Goal: Information Seeking & Learning: Learn about a topic

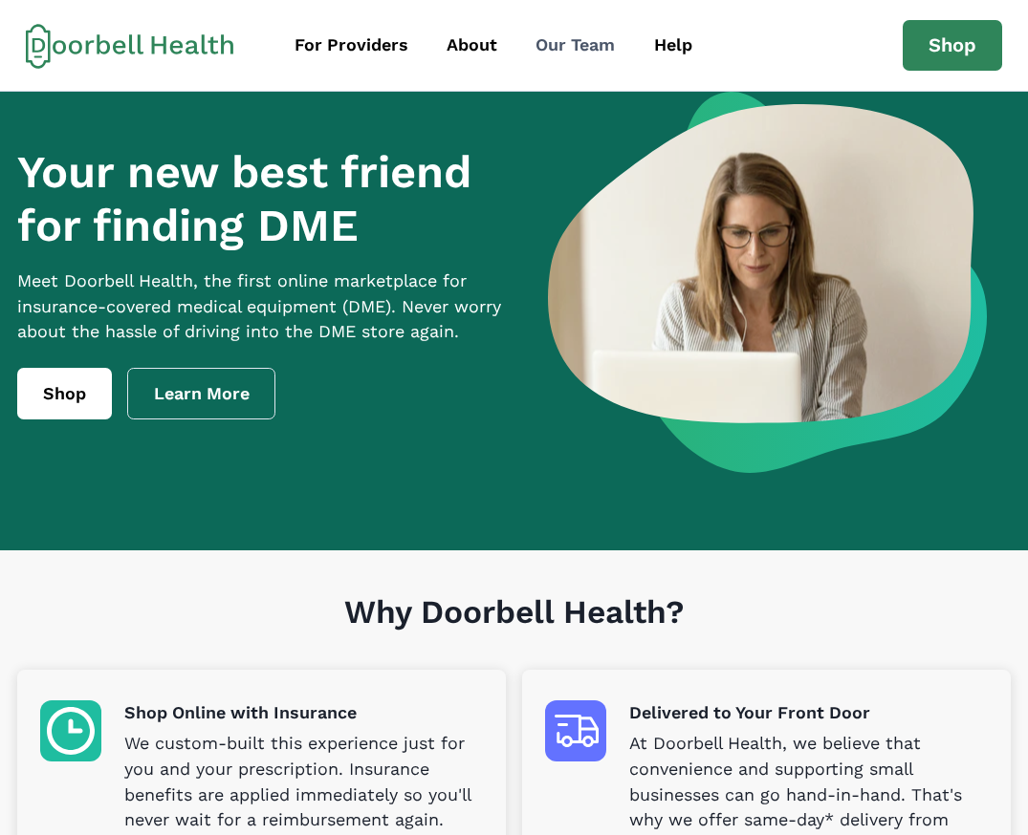
click at [550, 36] on div "Our Team" at bounding box center [574, 45] width 79 height 26
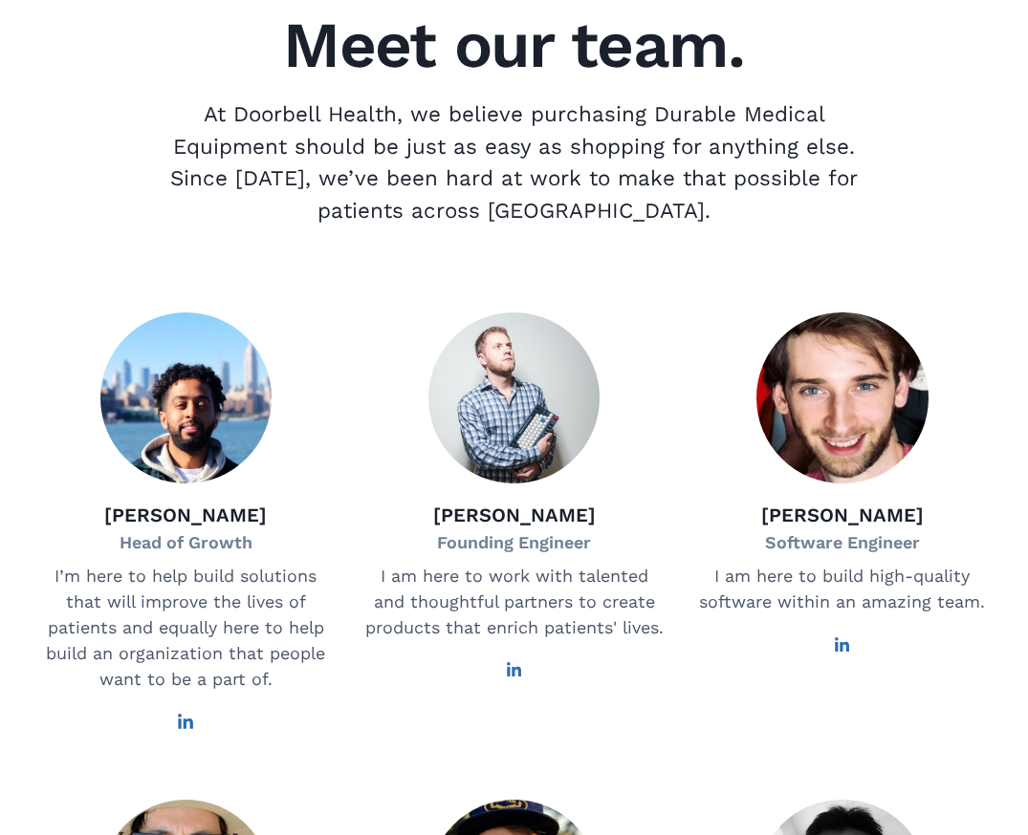
scroll to position [229, 0]
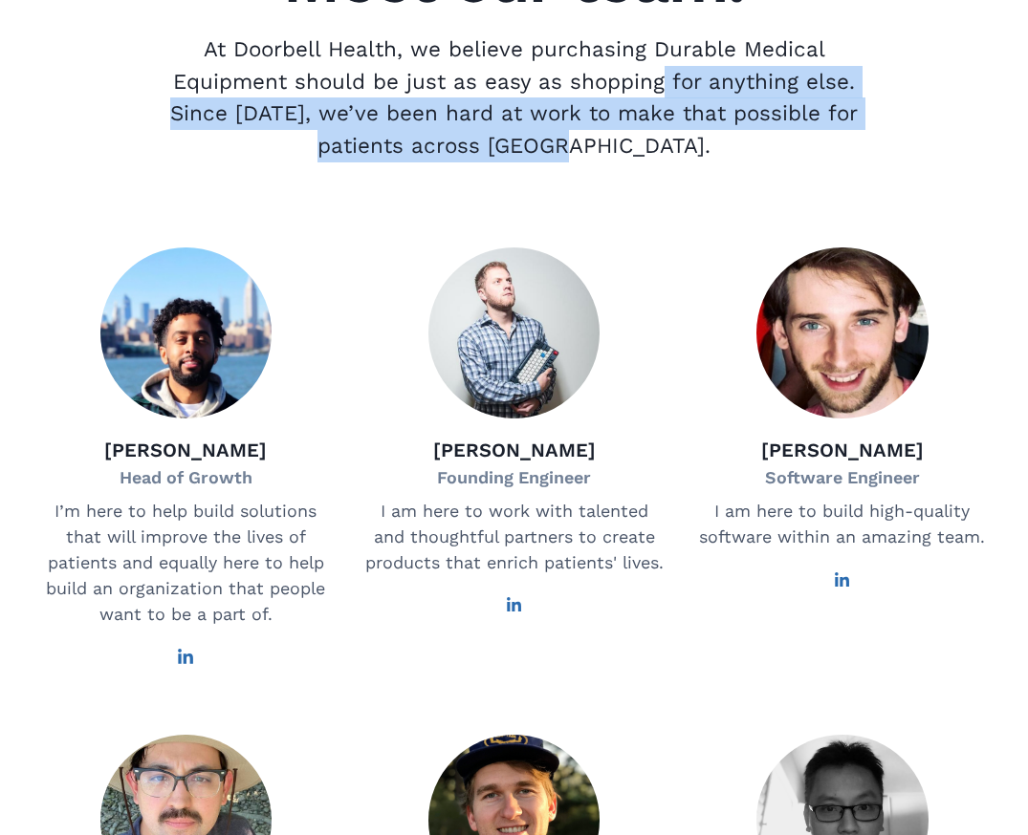
drag, startPoint x: 729, startPoint y: 149, endPoint x: 660, endPoint y: 67, distance: 107.8
click at [660, 68] on p "At Doorbell Health, we believe purchasing Durable Medical Equipment should be j…" at bounding box center [514, 97] width 720 height 128
click at [660, 67] on p "At Doorbell Health, we believe purchasing Durable Medical Equipment should be j…" at bounding box center [514, 97] width 720 height 128
drag, startPoint x: 710, startPoint y: 137, endPoint x: 659, endPoint y: 80, distance: 76.4
click at [671, 94] on p "At Doorbell Health, we believe purchasing Durable Medical Equipment should be j…" at bounding box center [514, 97] width 720 height 128
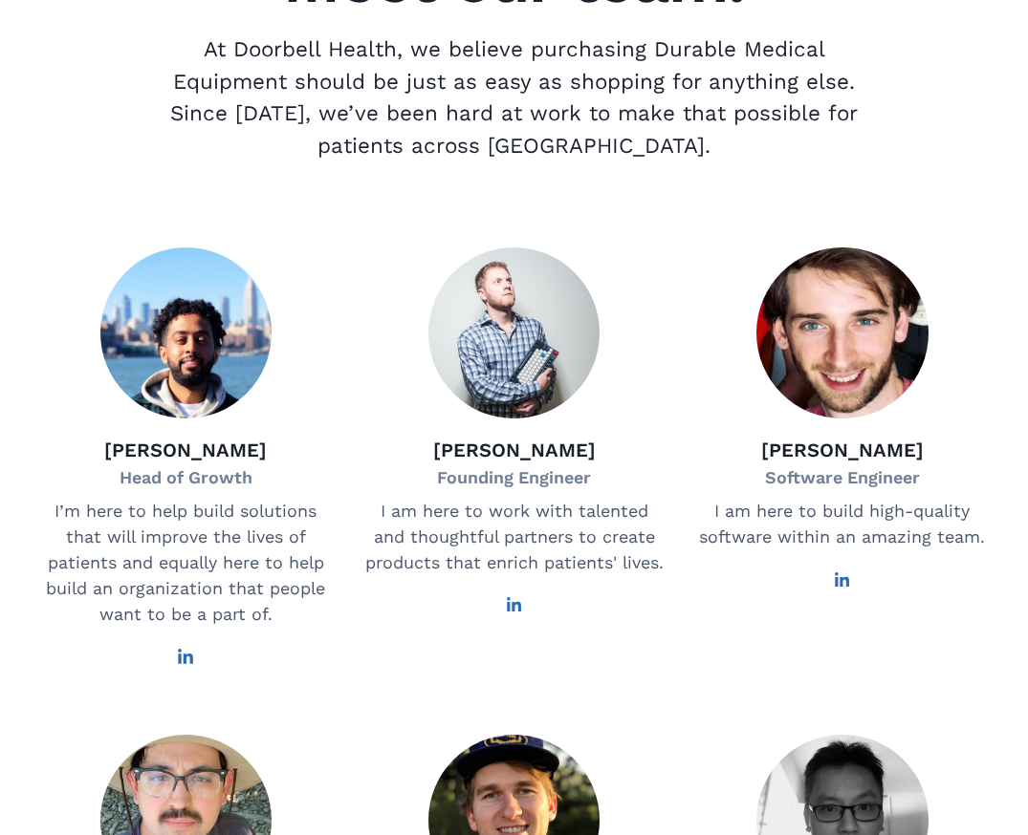
click at [657, 78] on p "At Doorbell Health, we believe purchasing Durable Medical Equipment should be j…" at bounding box center [514, 97] width 720 height 128
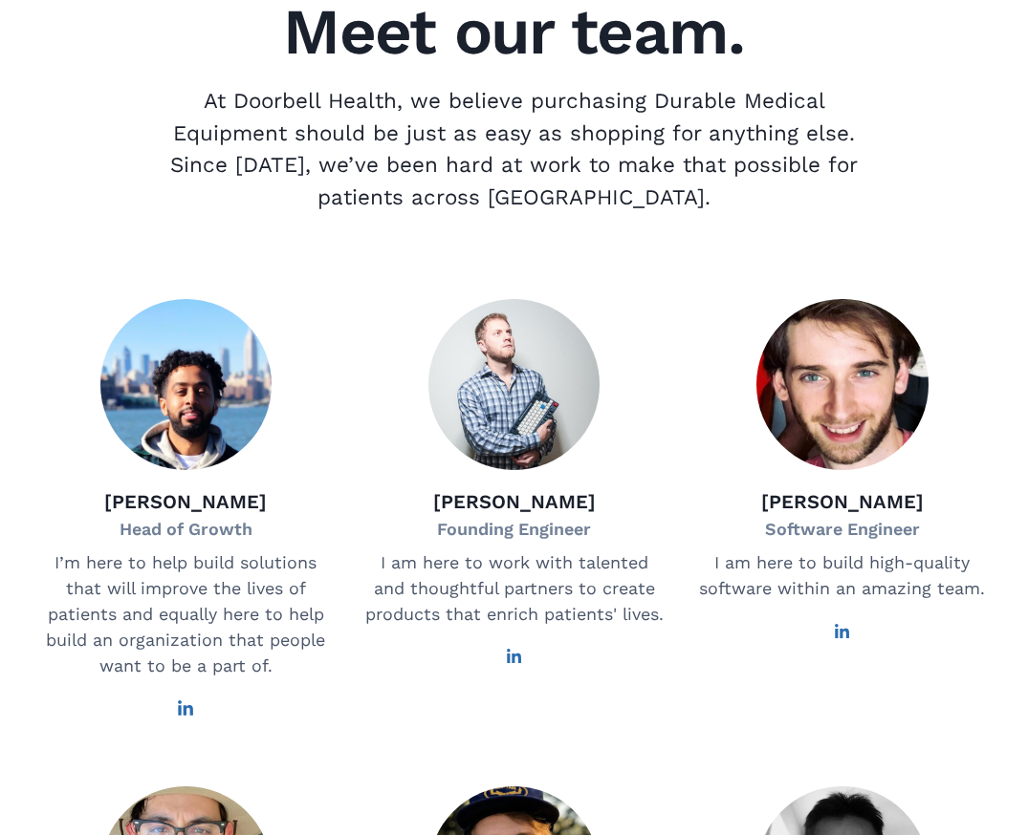
scroll to position [0, 0]
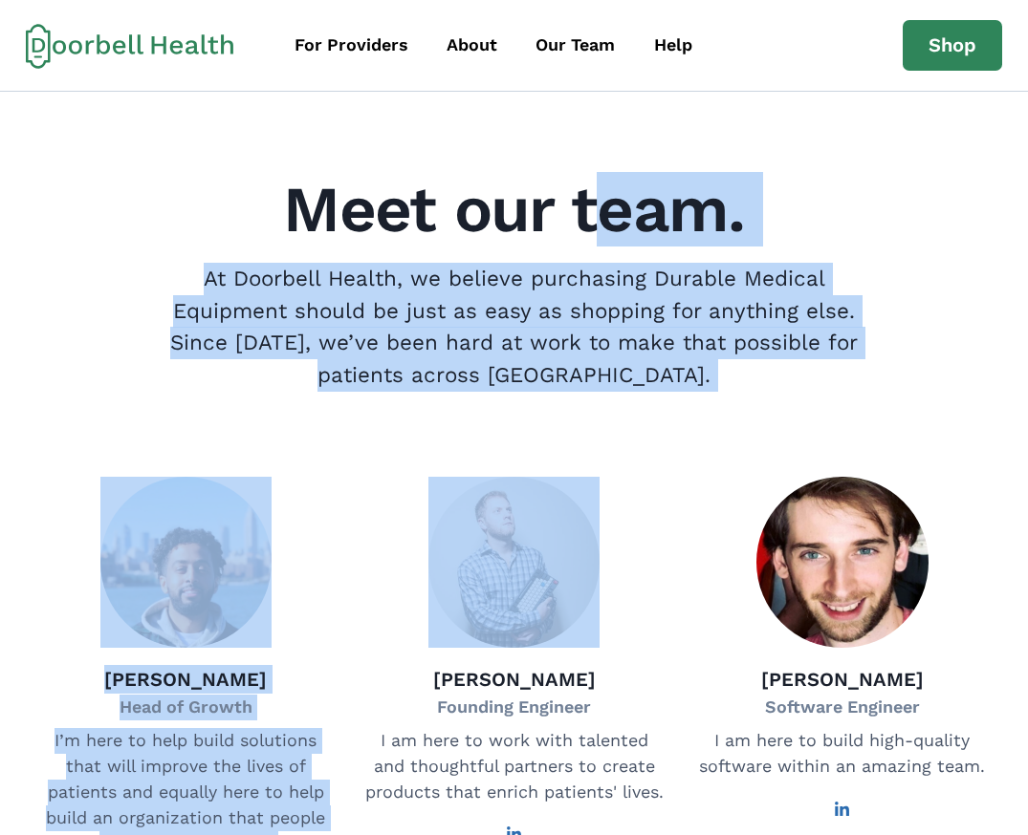
drag, startPoint x: 635, startPoint y: 294, endPoint x: 595, endPoint y: 216, distance: 88.1
click at [595, 215] on h2 "Meet our team." at bounding box center [513, 210] width 959 height 64
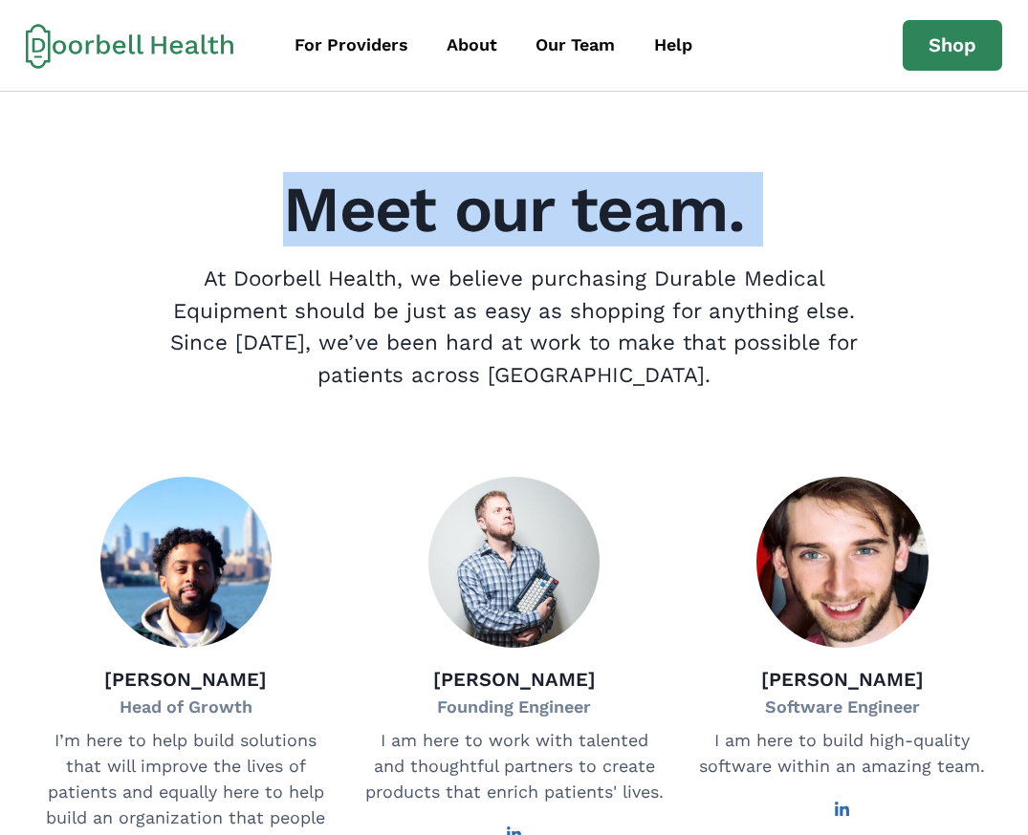
drag, startPoint x: 566, startPoint y: 168, endPoint x: 631, endPoint y: 264, distance: 115.6
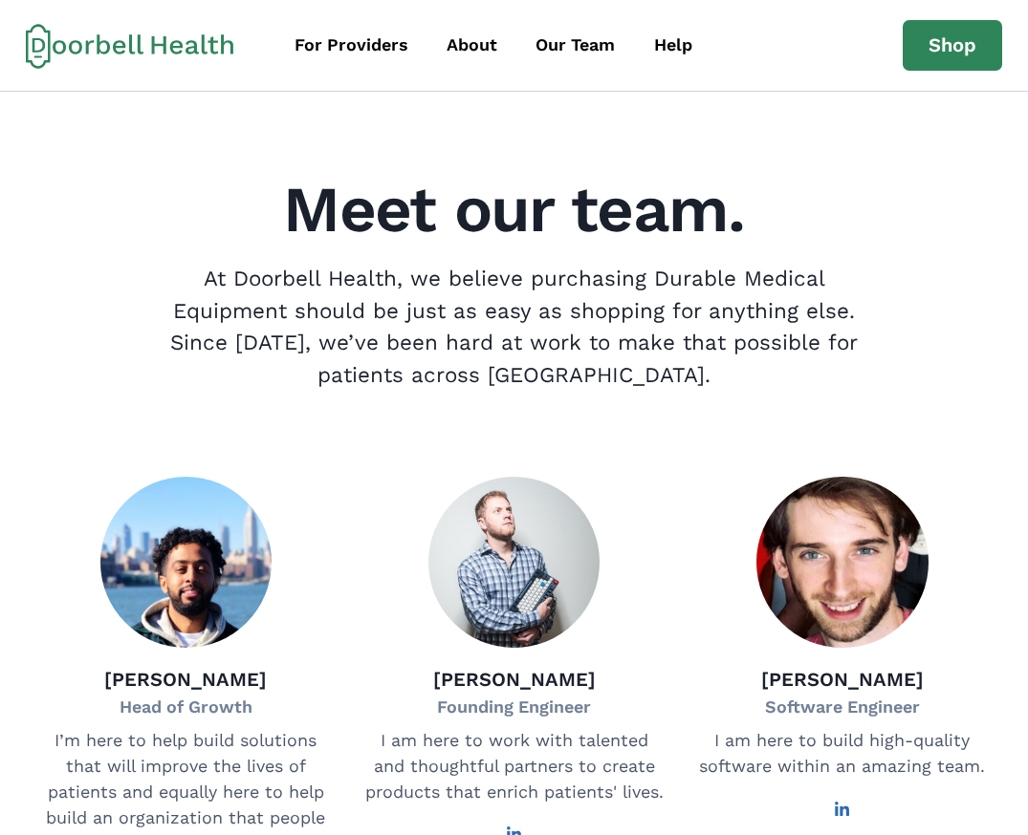
click at [635, 268] on p "At Doorbell Health, we believe purchasing Durable Medical Equipment should be j…" at bounding box center [514, 327] width 720 height 128
click at [586, 277] on p "At Doorbell Health, we believe purchasing Durable Medical Equipment should be j…" at bounding box center [514, 327] width 720 height 128
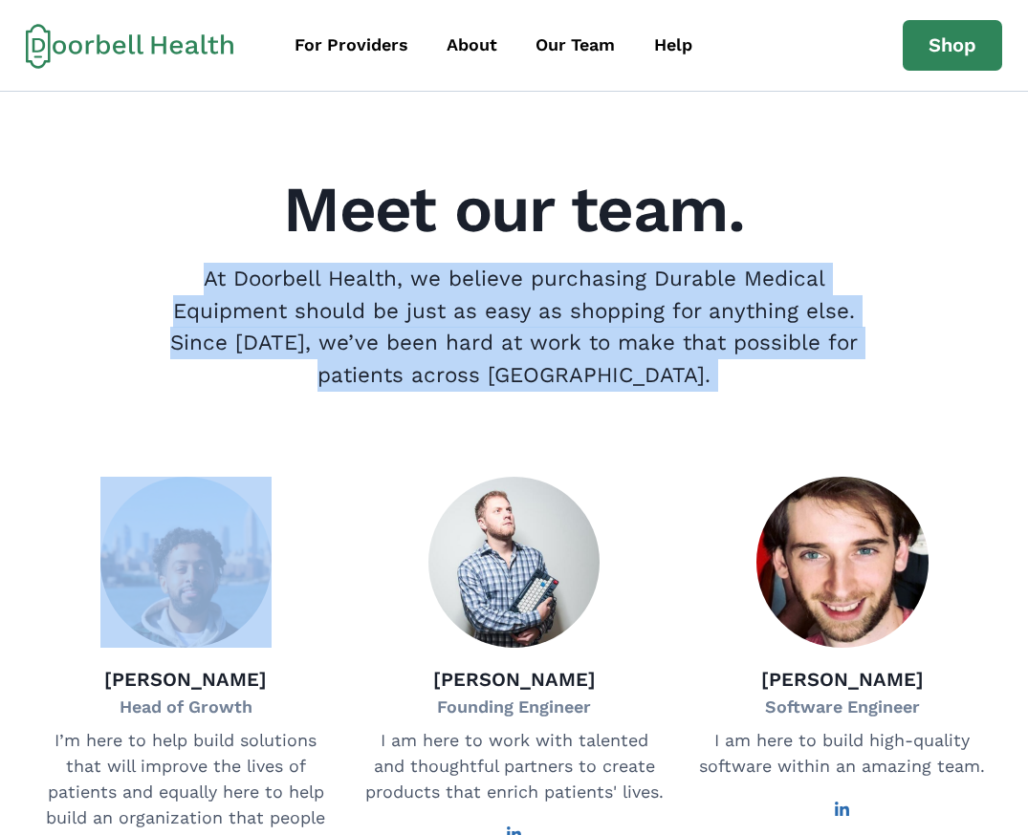
click at [586, 277] on p "At Doorbell Health, we believe purchasing Durable Medical Equipment should be j…" at bounding box center [514, 327] width 720 height 128
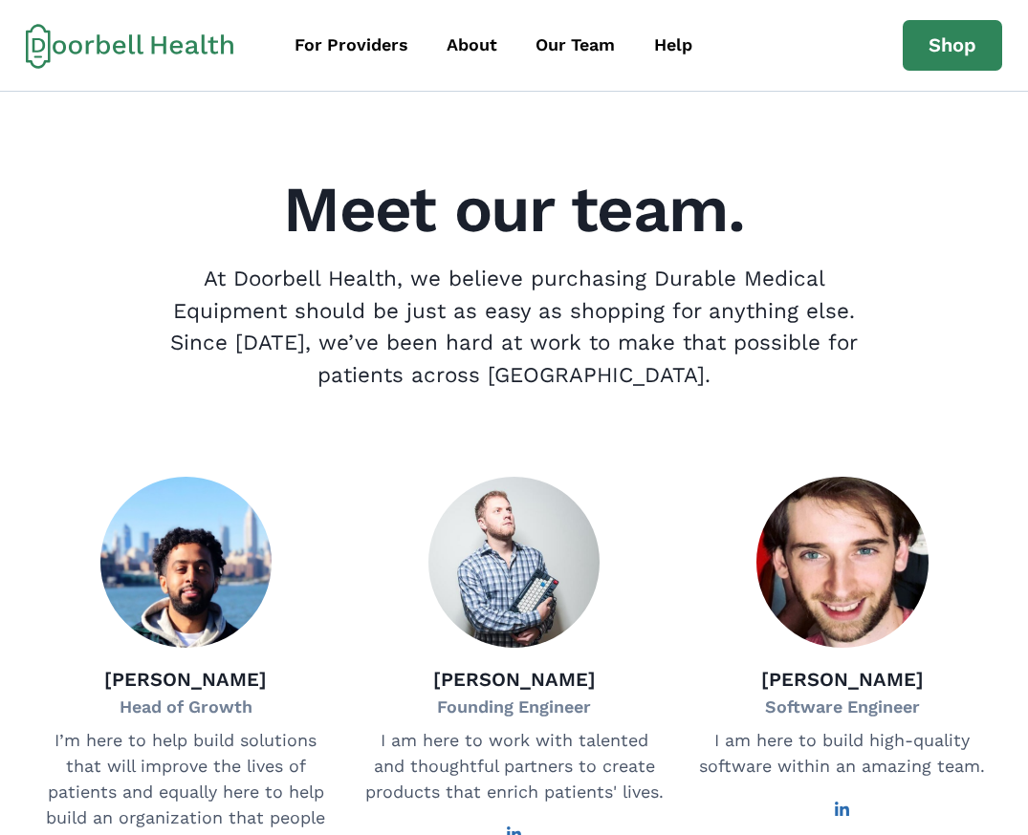
click at [470, 180] on h2 "Meet our team." at bounding box center [513, 210] width 959 height 64
click at [759, 297] on p "At Doorbell Health, we believe purchasing Durable Medical Equipment should be j…" at bounding box center [514, 327] width 720 height 128
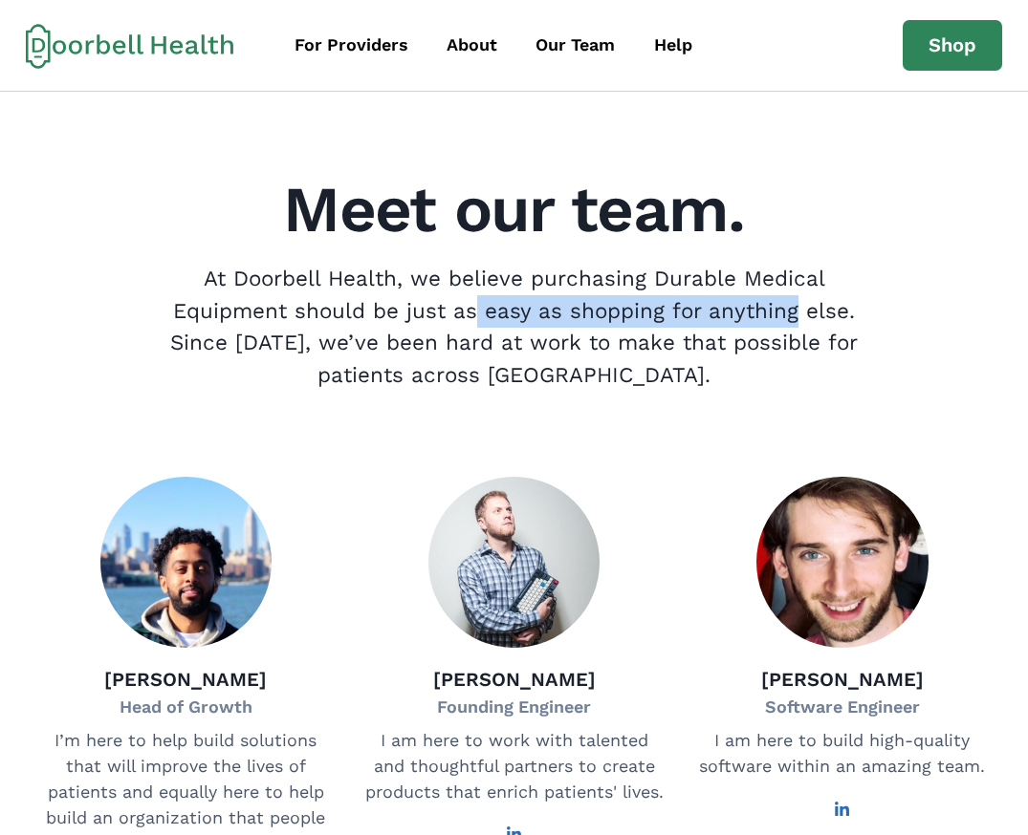
drag, startPoint x: 580, startPoint y: 320, endPoint x: 417, endPoint y: 314, distance: 163.6
click at [426, 314] on p "At Doorbell Health, we believe purchasing Durable Medical Equipment should be j…" at bounding box center [514, 327] width 720 height 128
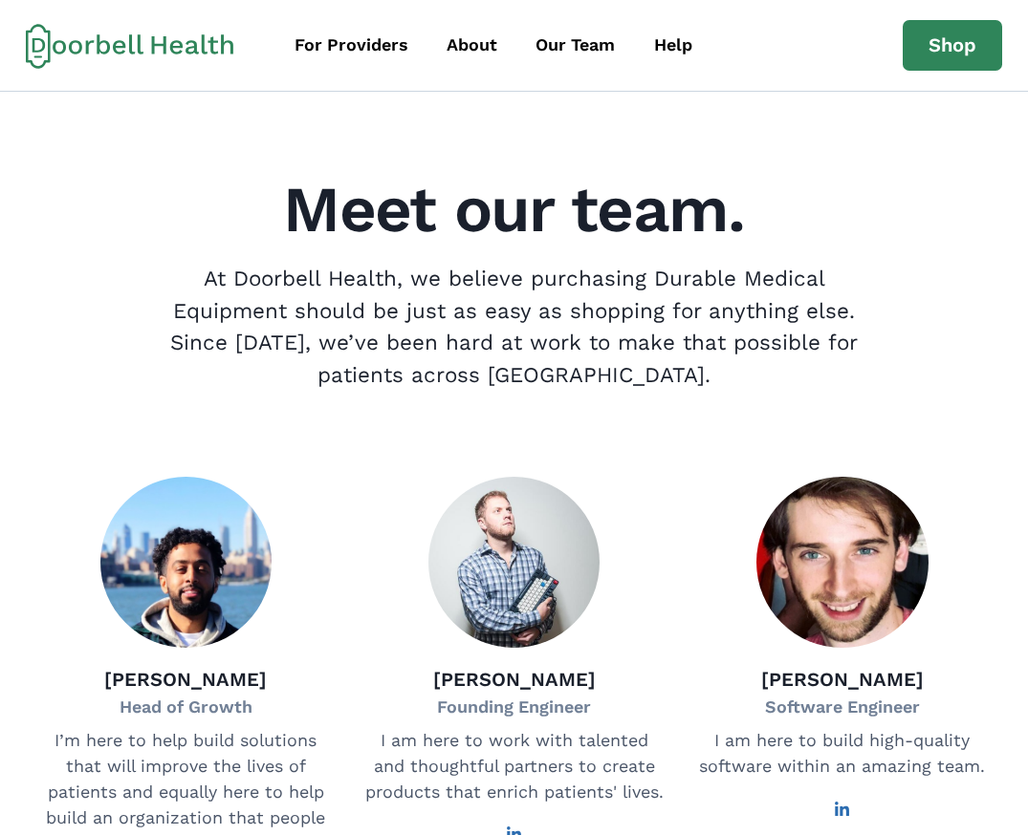
click at [417, 314] on p "At Doorbell Health, we believe purchasing Durable Medical Equipment should be j…" at bounding box center [514, 327] width 720 height 128
drag, startPoint x: 479, startPoint y: 354, endPoint x: 538, endPoint y: 366, distance: 60.5
click at [510, 363] on p "At Doorbell Health, we believe purchasing Durable Medical Equipment should be j…" at bounding box center [514, 327] width 720 height 128
click at [540, 366] on p "At Doorbell Health, we believe purchasing Durable Medical Equipment should be j…" at bounding box center [514, 327] width 720 height 128
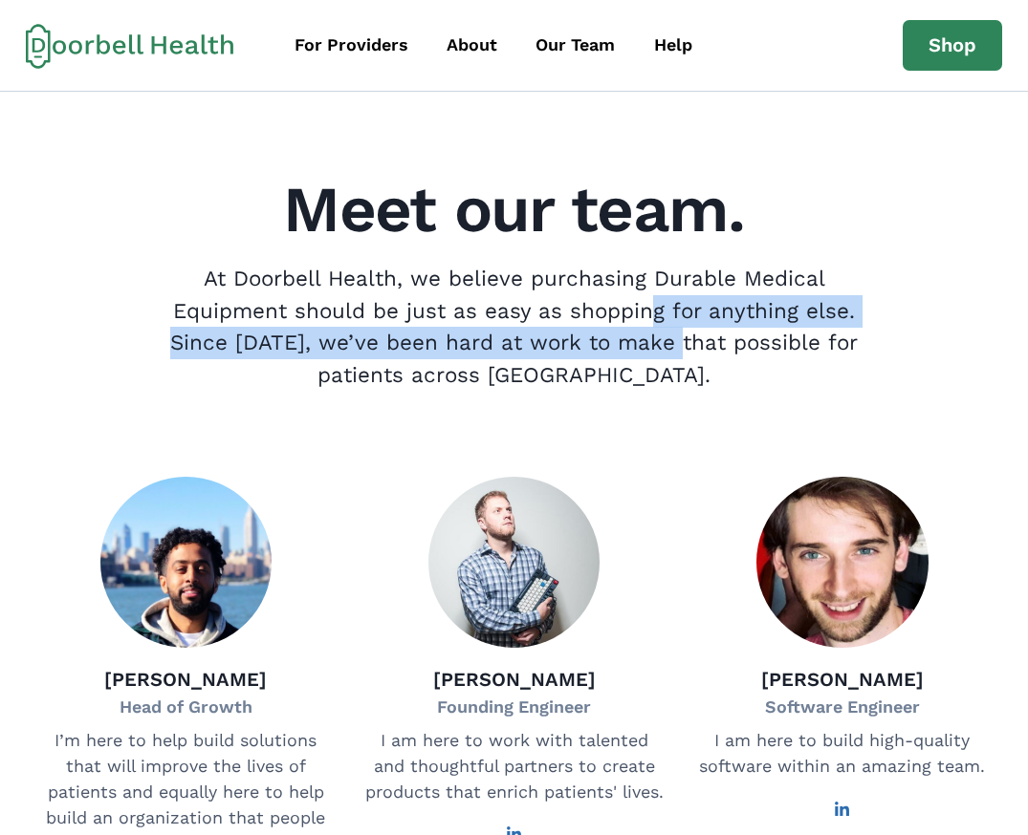
drag, startPoint x: 659, startPoint y: 322, endPoint x: 630, endPoint y: 300, distance: 36.1
click at [643, 311] on p "At Doorbell Health, we believe purchasing Durable Medical Equipment should be j…" at bounding box center [514, 327] width 720 height 128
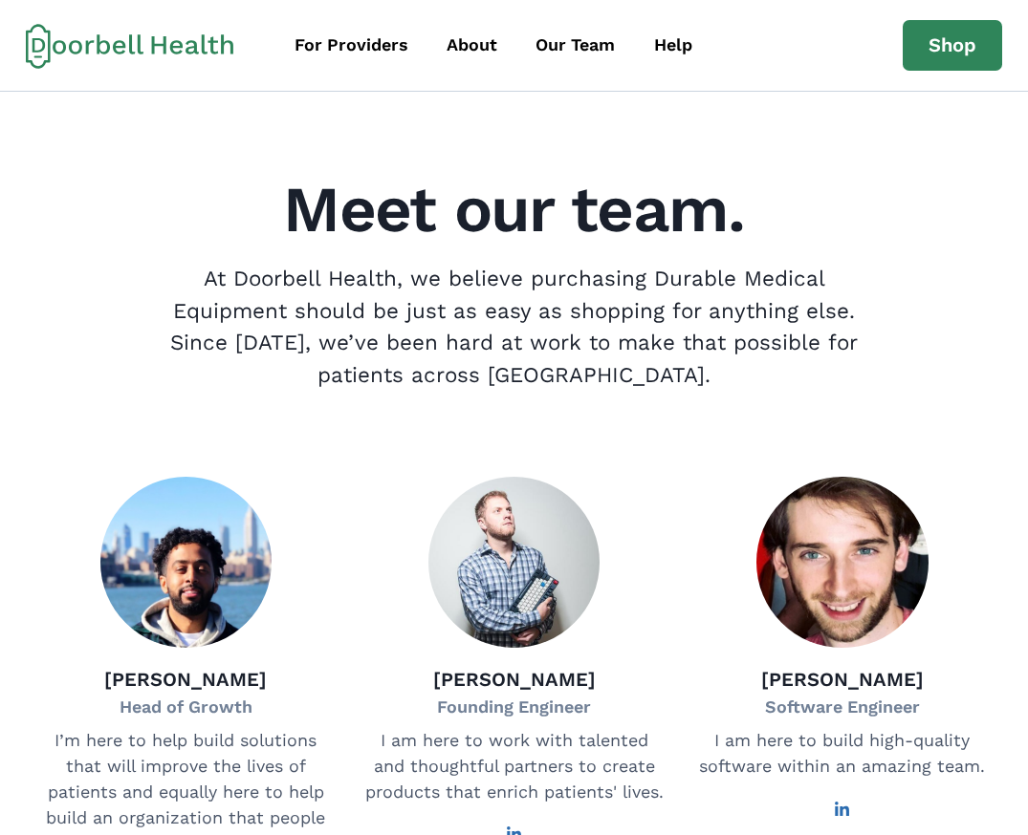
click at [629, 299] on p "At Doorbell Health, we believe purchasing Durable Medical Equipment should be j…" at bounding box center [514, 327] width 720 height 128
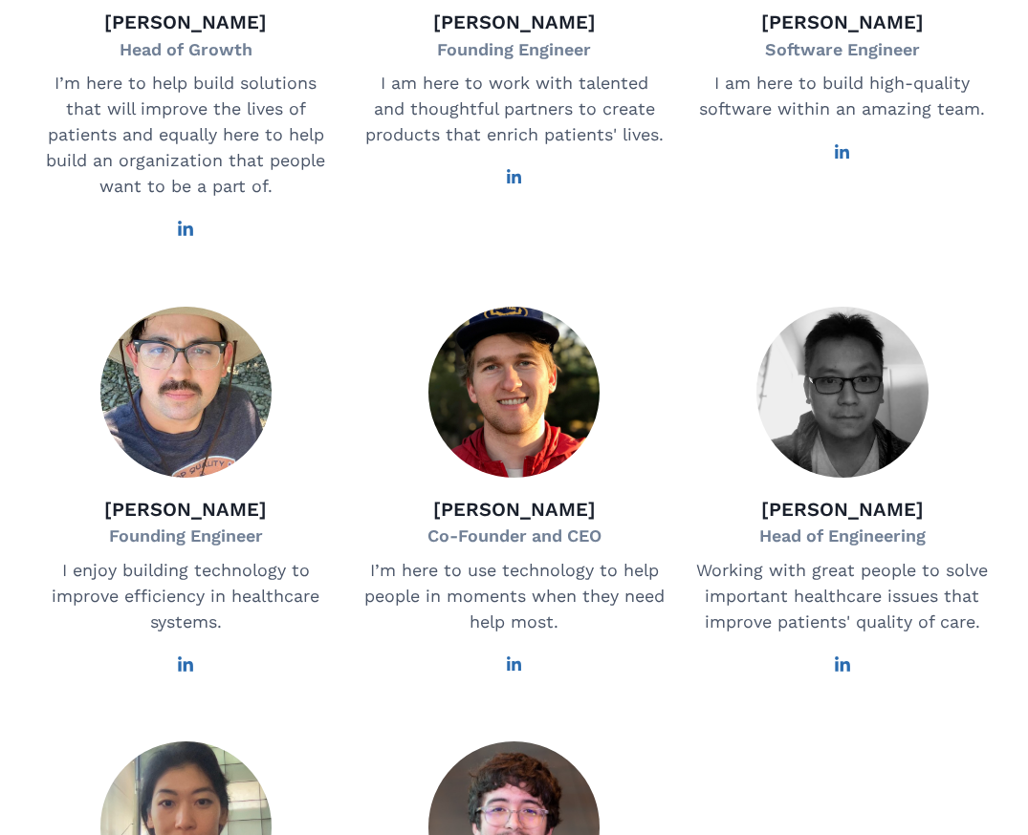
scroll to position [688, 0]
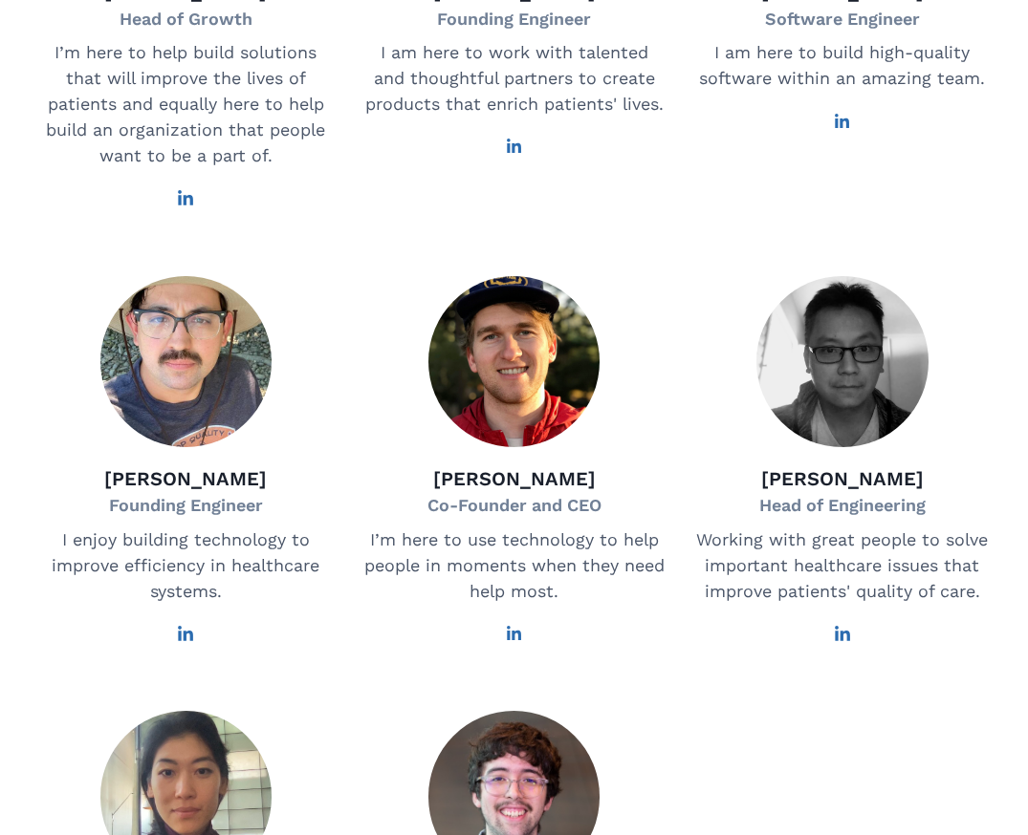
click at [674, 525] on div "[PERSON_NAME] Head of Growth I’m here to help build solutions that will improve…" at bounding box center [513, 435] width 959 height 1293
click at [594, 544] on p "I’m here to use technology to help people in moments when they need help most." at bounding box center [513, 566] width 303 height 77
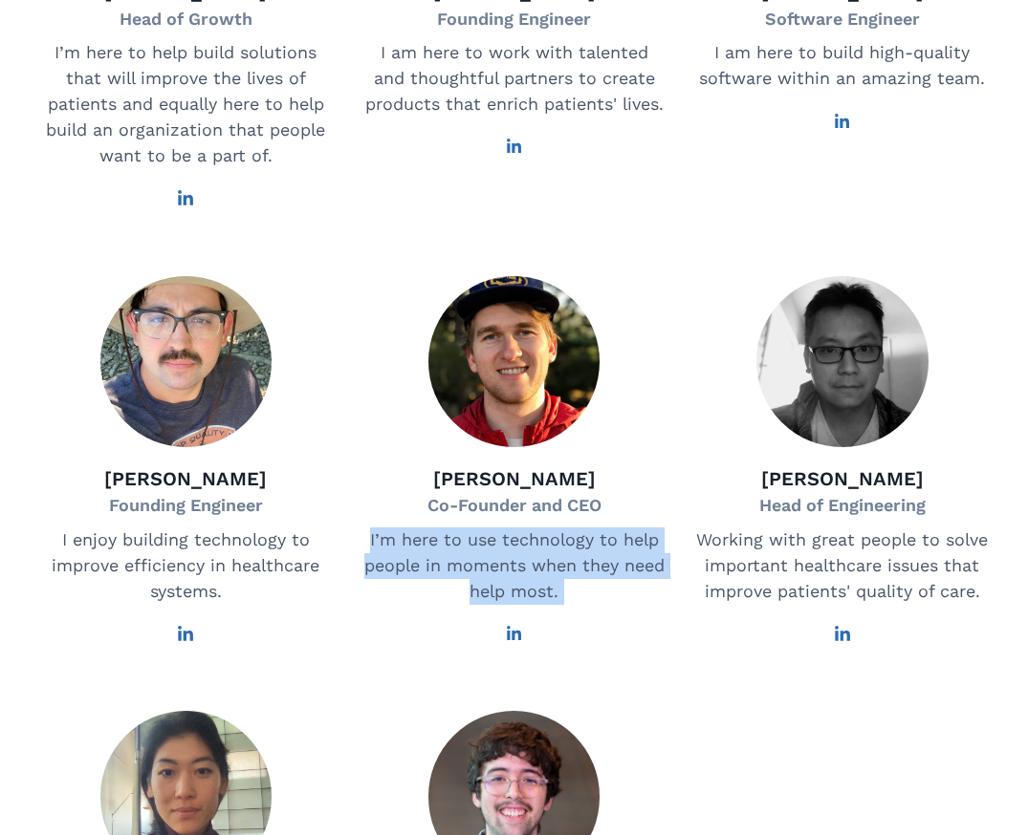
click at [594, 544] on p "I’m here to use technology to help people in moments when they need help most." at bounding box center [513, 566] width 303 height 77
click at [529, 541] on p "I’m here to use technology to help people in moments when they need help most." at bounding box center [513, 566] width 303 height 77
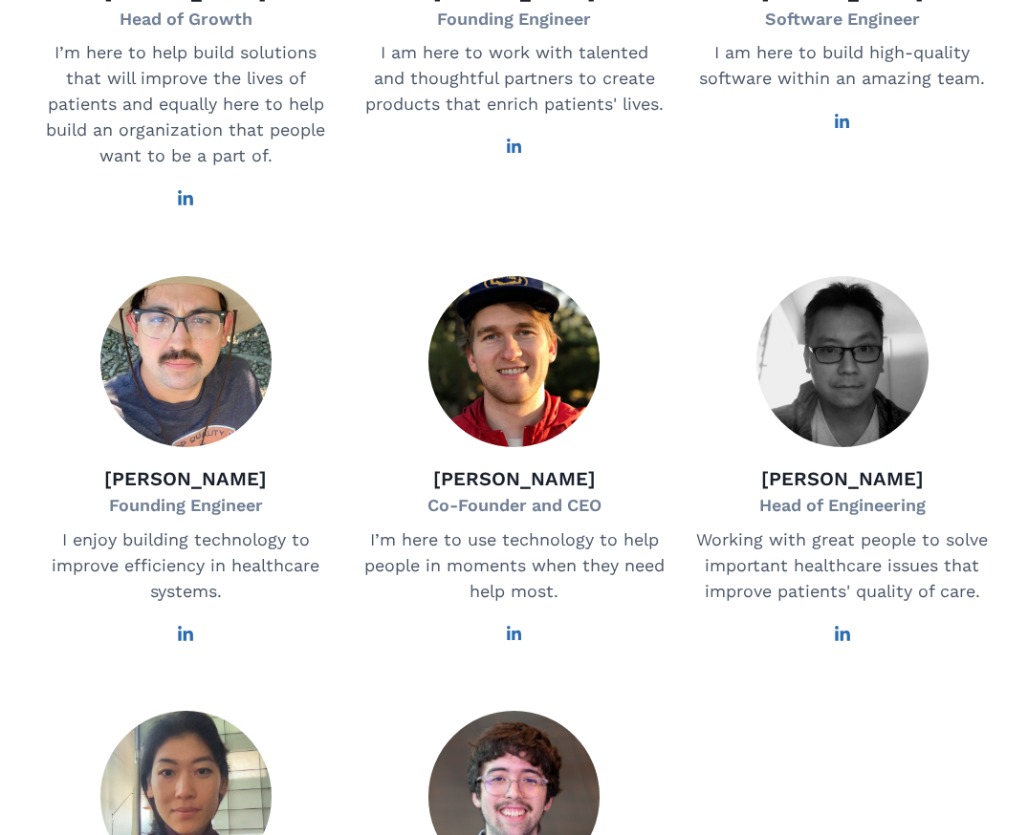
click at [517, 499] on p "Co-Founder and CEO" at bounding box center [514, 506] width 174 height 26
click at [500, 518] on p "Co-Founder and CEO" at bounding box center [514, 506] width 174 height 26
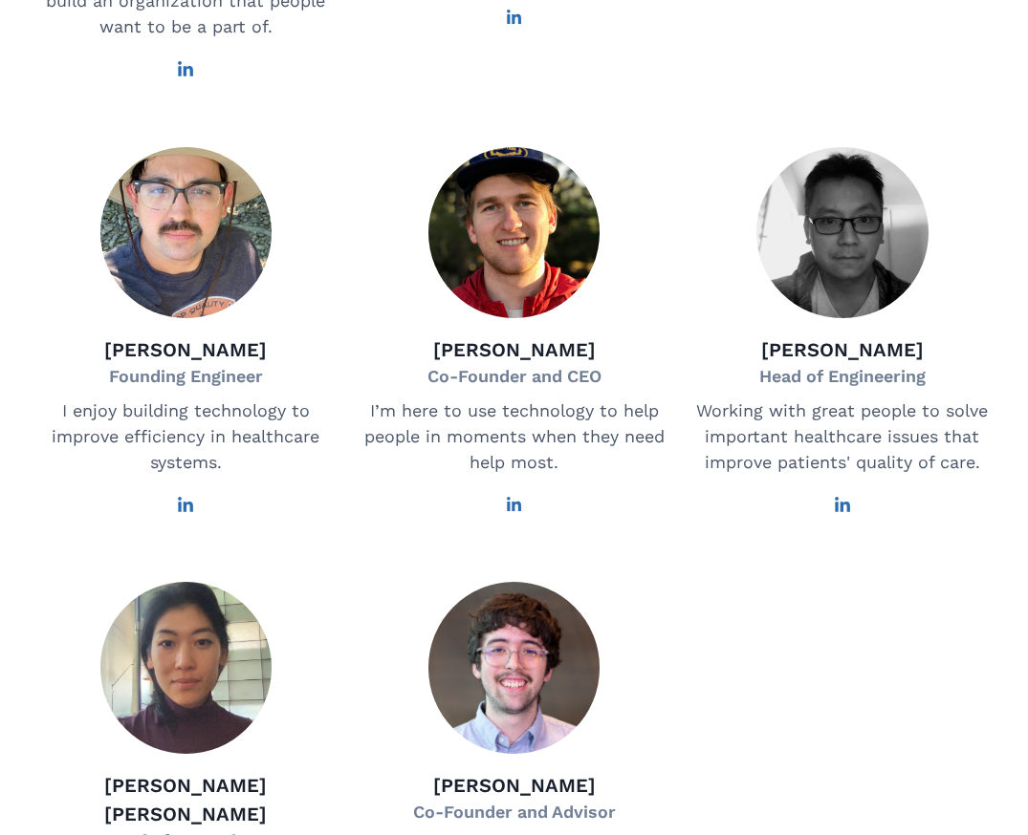
scroll to position [1262, 0]
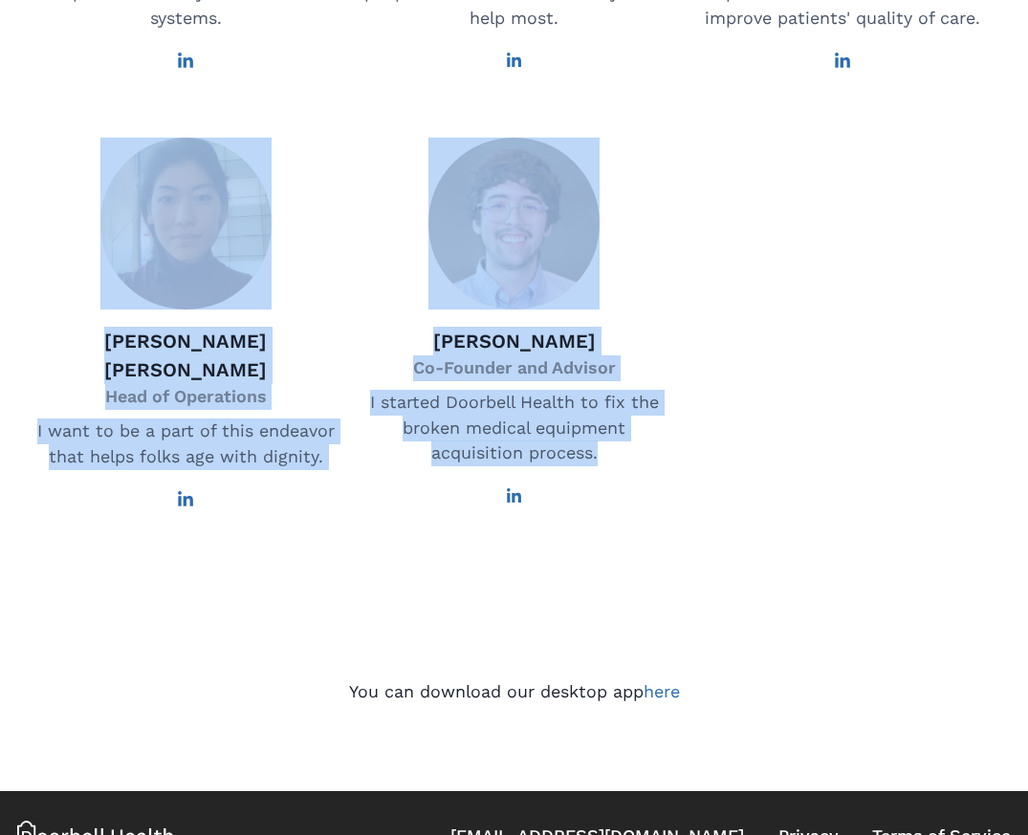
drag, startPoint x: 614, startPoint y: 445, endPoint x: 347, endPoint y: 201, distance: 361.9
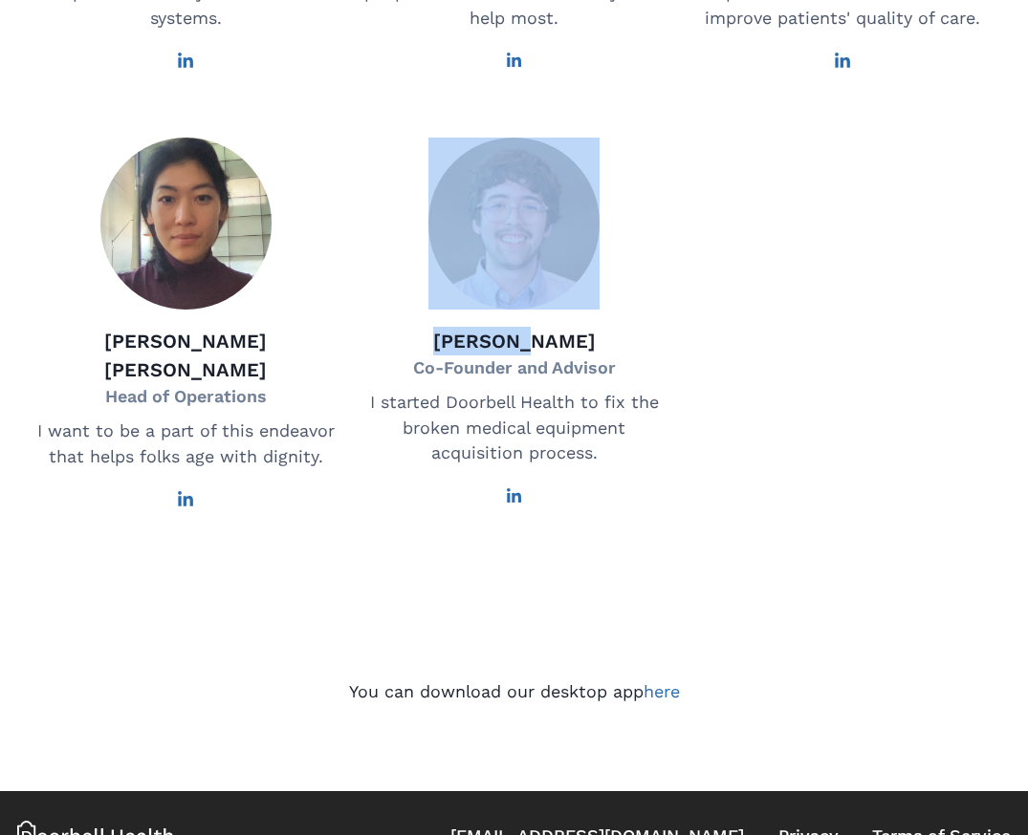
drag, startPoint x: 356, startPoint y: 175, endPoint x: 598, endPoint y: 389, distance: 323.7
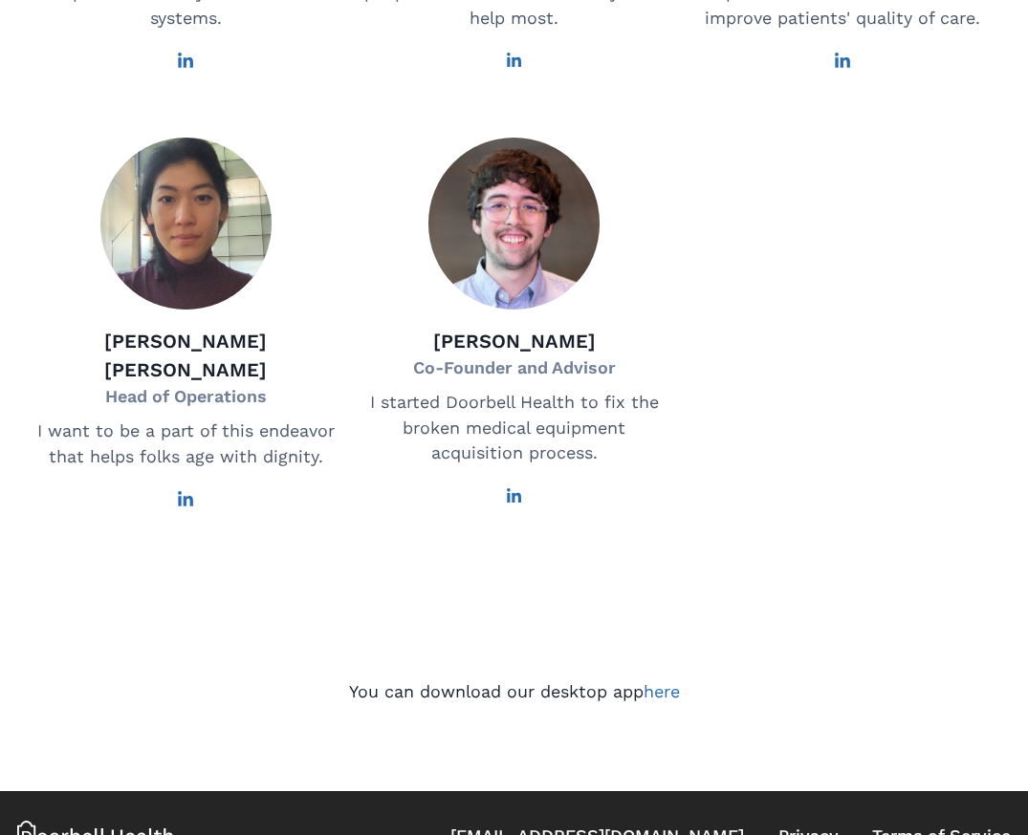
click at [606, 395] on p "I started Doorbell Health to fix the broken medical equipment acquisition proce…" at bounding box center [513, 428] width 303 height 77
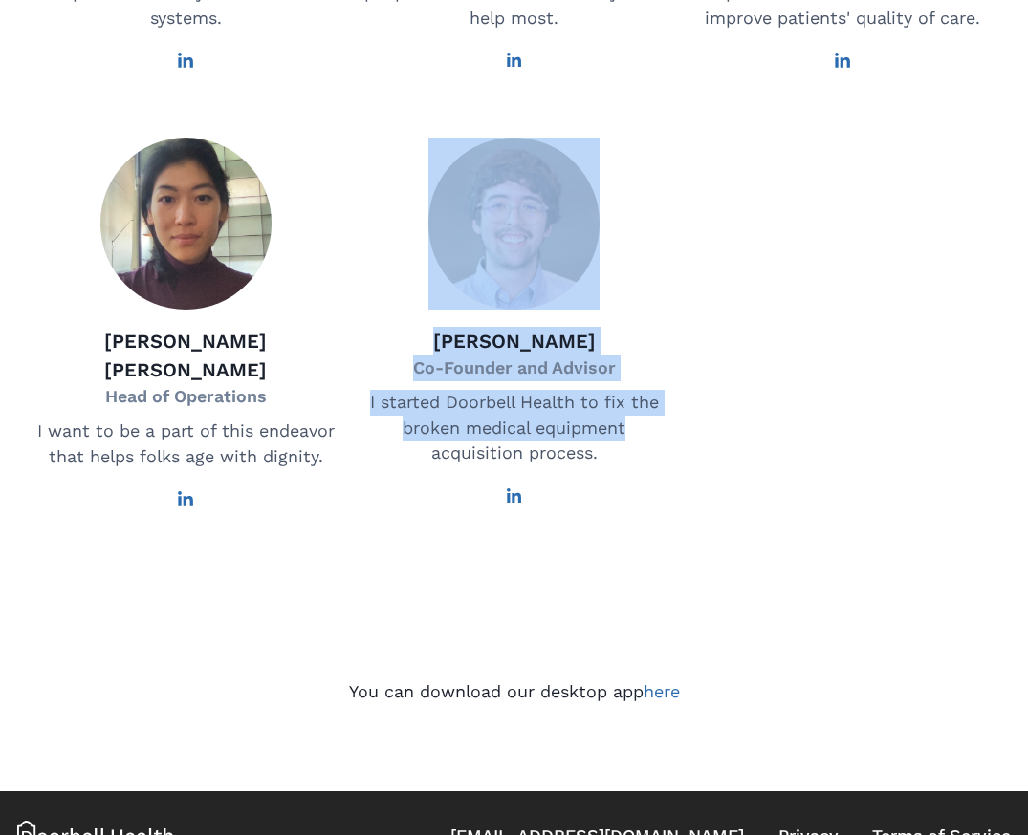
drag, startPoint x: 678, startPoint y: 432, endPoint x: 442, endPoint y: 166, distance: 355.4
click at [436, 164] on div "[PERSON_NAME] Co-Founder and Advisor I started Doorbell Health to fix the broke…" at bounding box center [513, 323] width 303 height 370
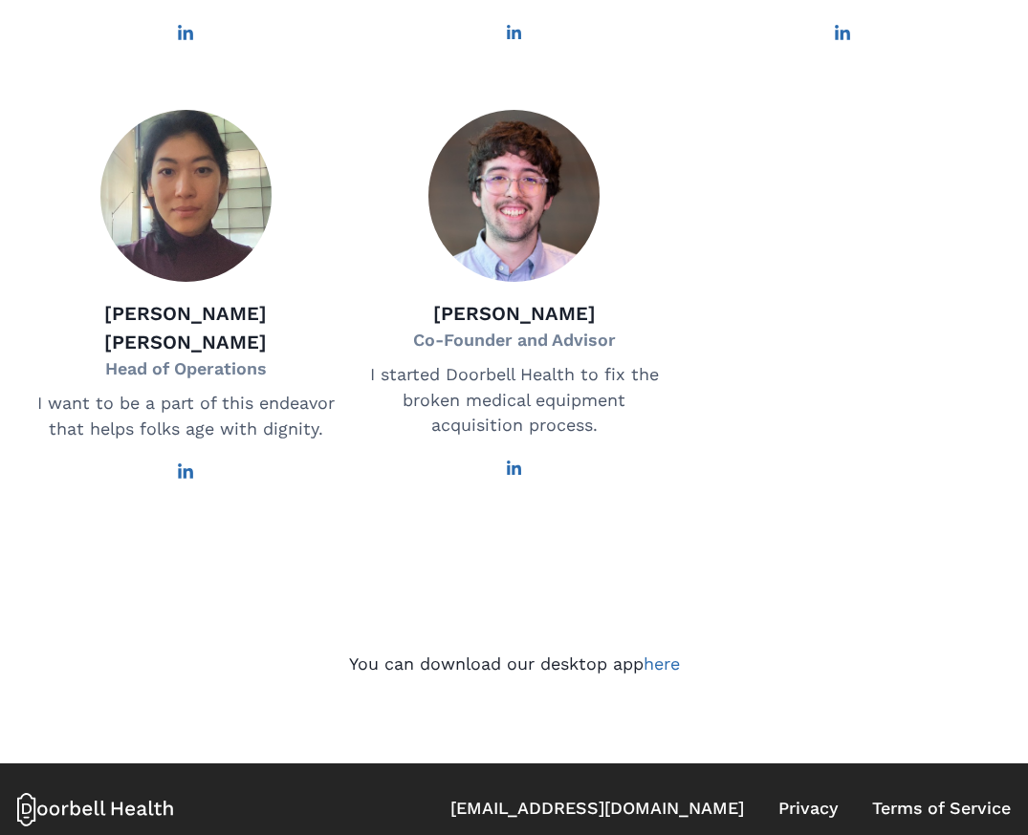
scroll to position [1306, 0]
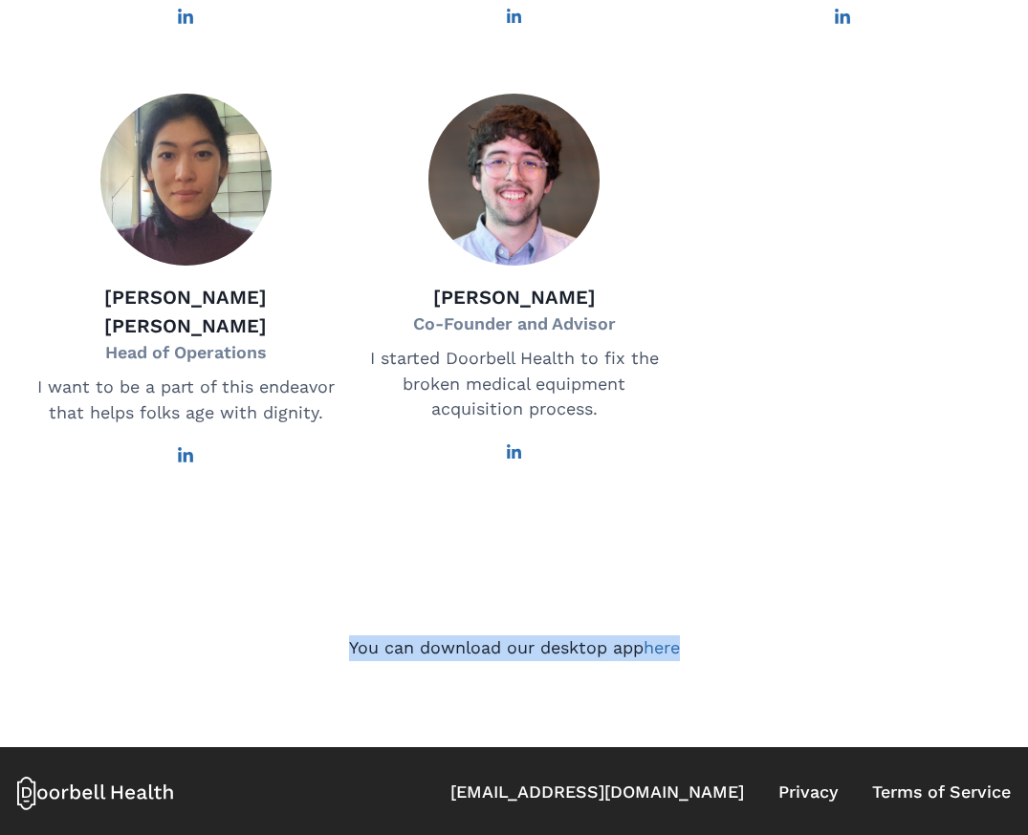
drag, startPoint x: 708, startPoint y: 578, endPoint x: 692, endPoint y: 537, distance: 44.2
drag, startPoint x: 314, startPoint y: 638, endPoint x: 386, endPoint y: 724, distance: 111.2
click at [385, 725] on div "You can download our desktop app here" at bounding box center [514, 649] width 1028 height 197
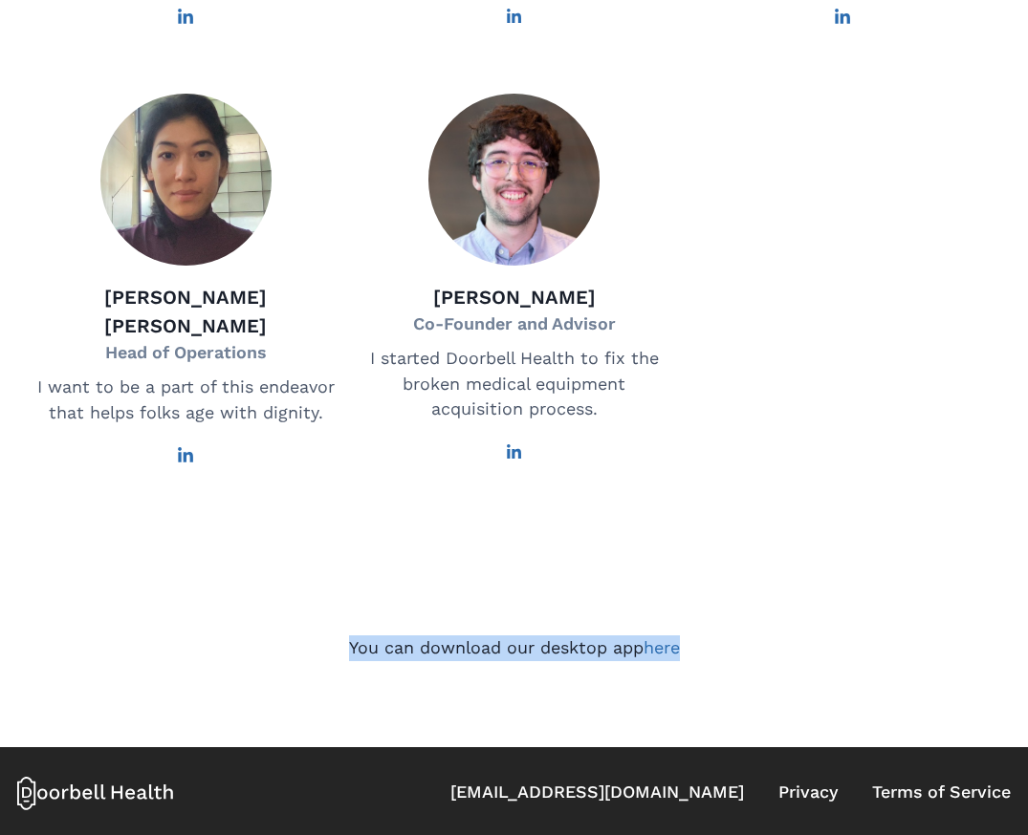
click at [561, 584] on div "You can download our desktop app here" at bounding box center [514, 649] width 1028 height 197
